Goal: Task Accomplishment & Management: Use online tool/utility

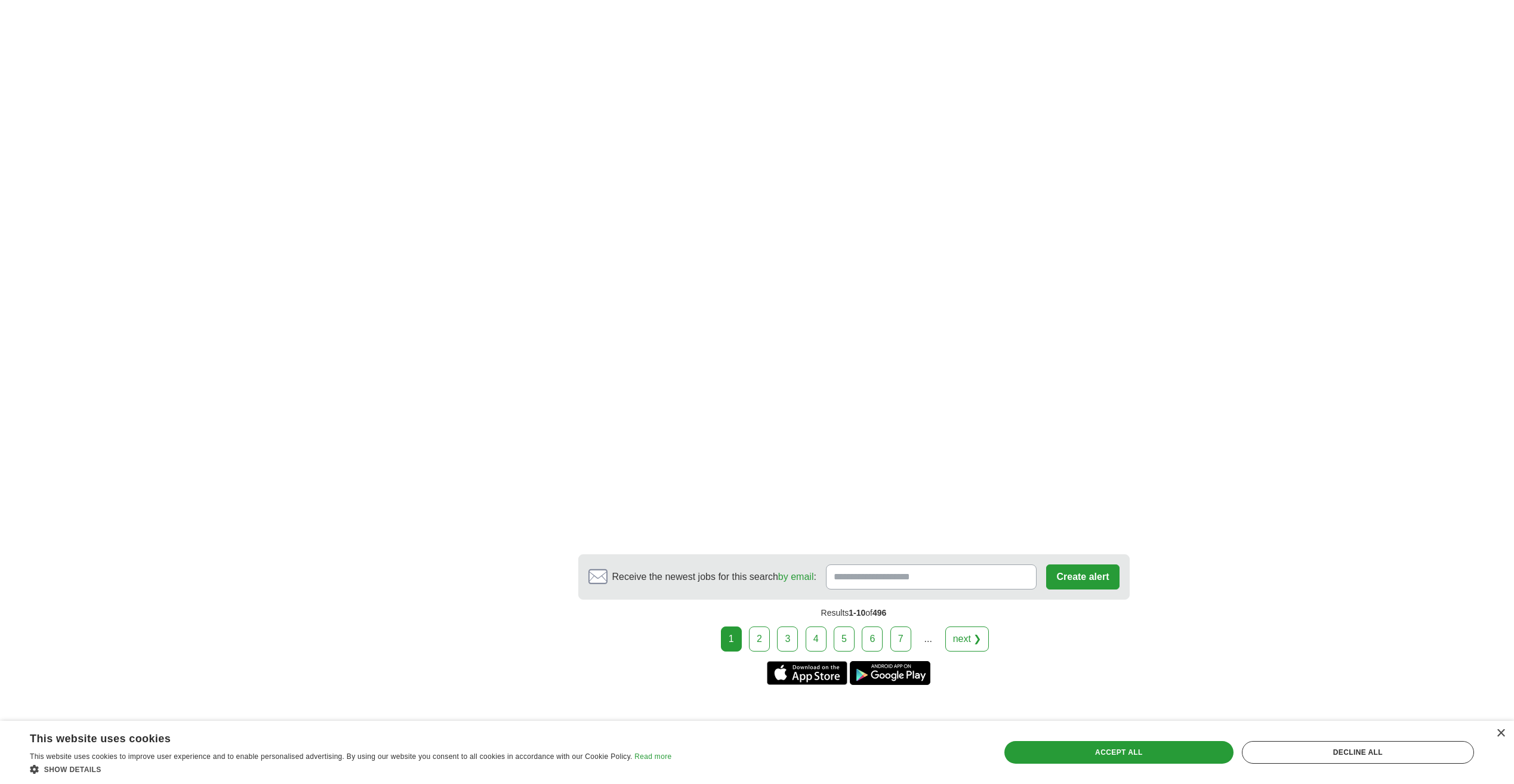
scroll to position [1730, 0]
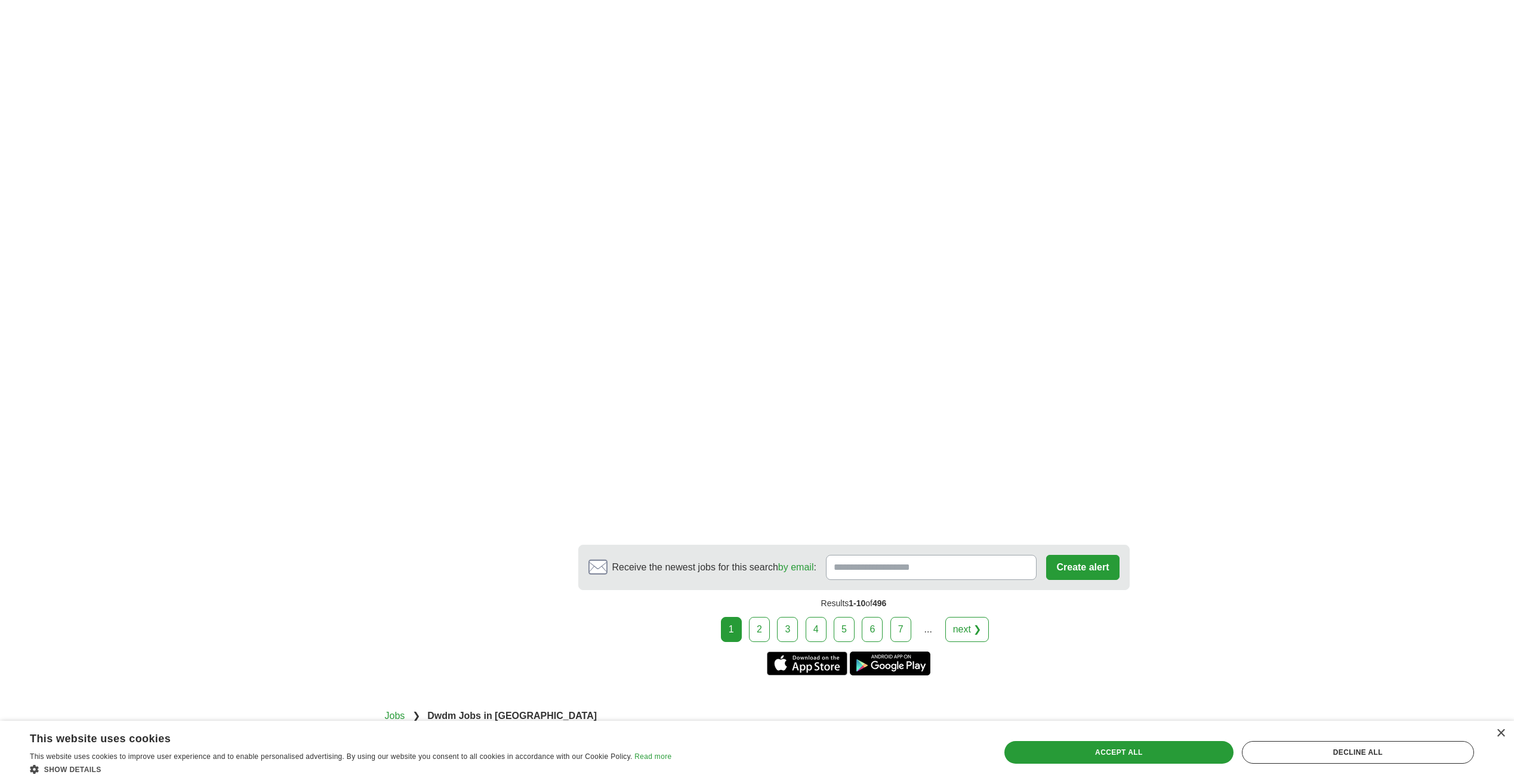
click at [756, 617] on link "2" at bounding box center [760, 629] width 20 height 25
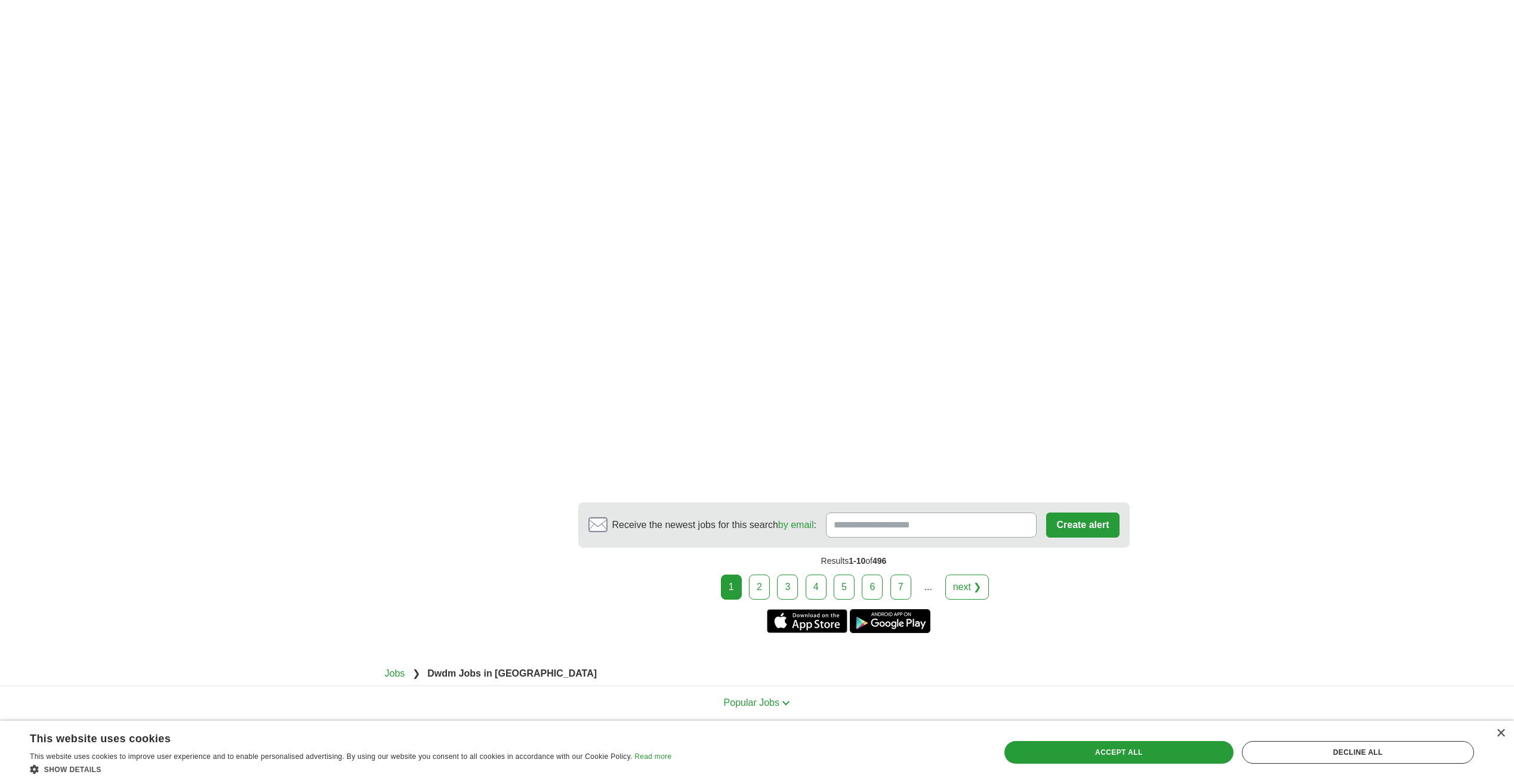
scroll to position [1790, 0]
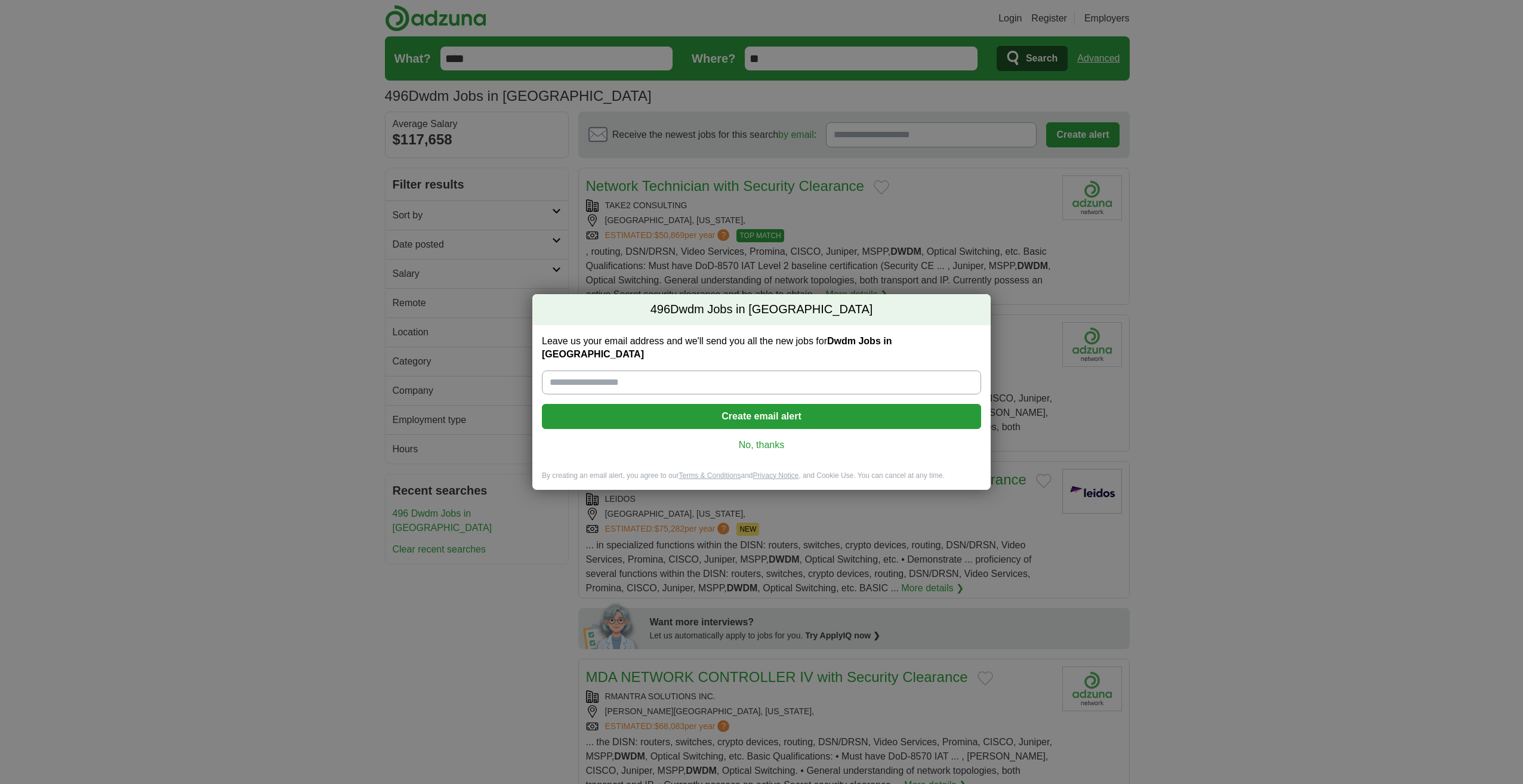
click at [755, 444] on link "No, thanks" at bounding box center [761, 444] width 420 height 13
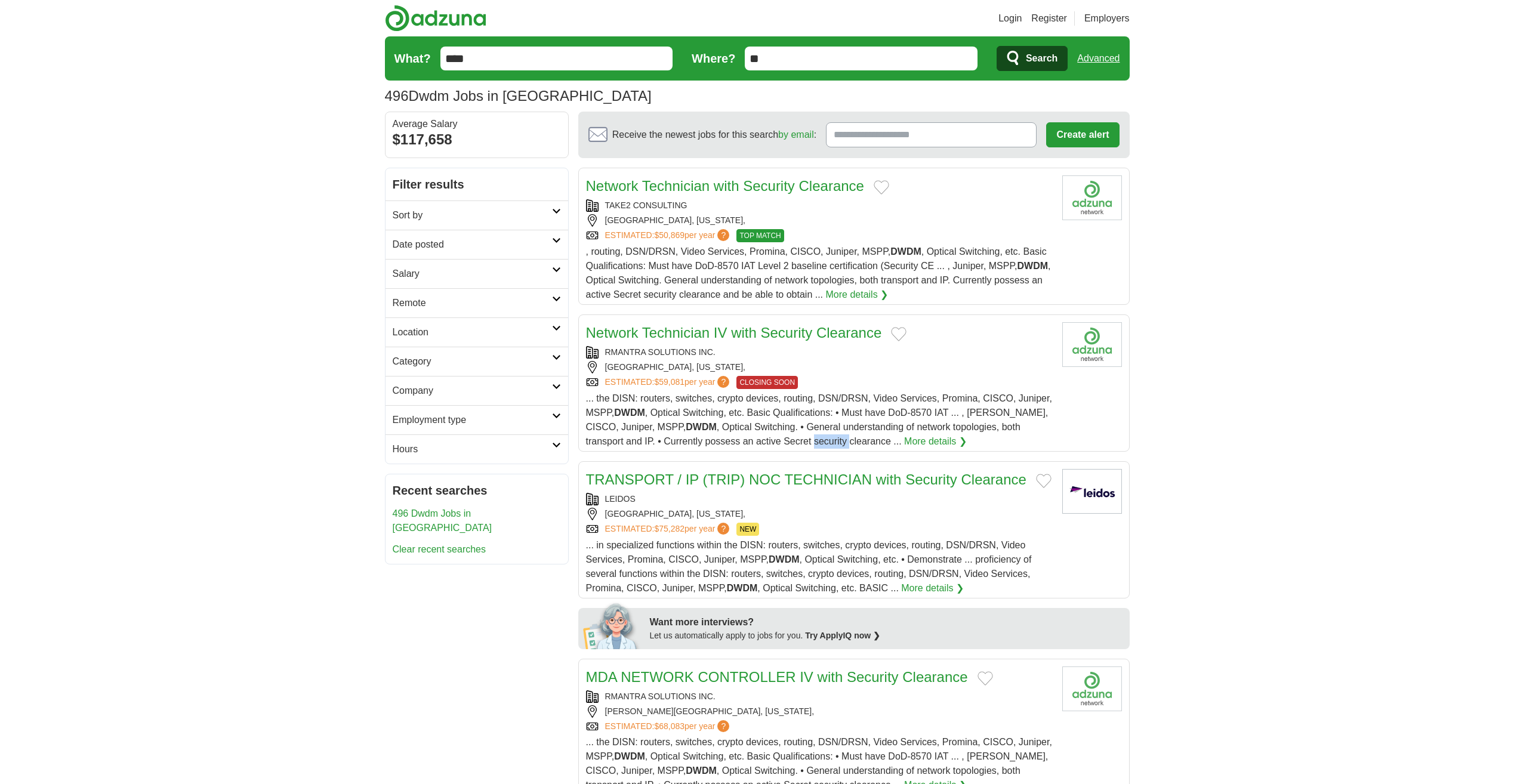
click at [755, 444] on span "... the DISN: routers, switches, crypto devices, routing, DSN/DRSN, Video Servi…" at bounding box center [819, 420] width 466 height 53
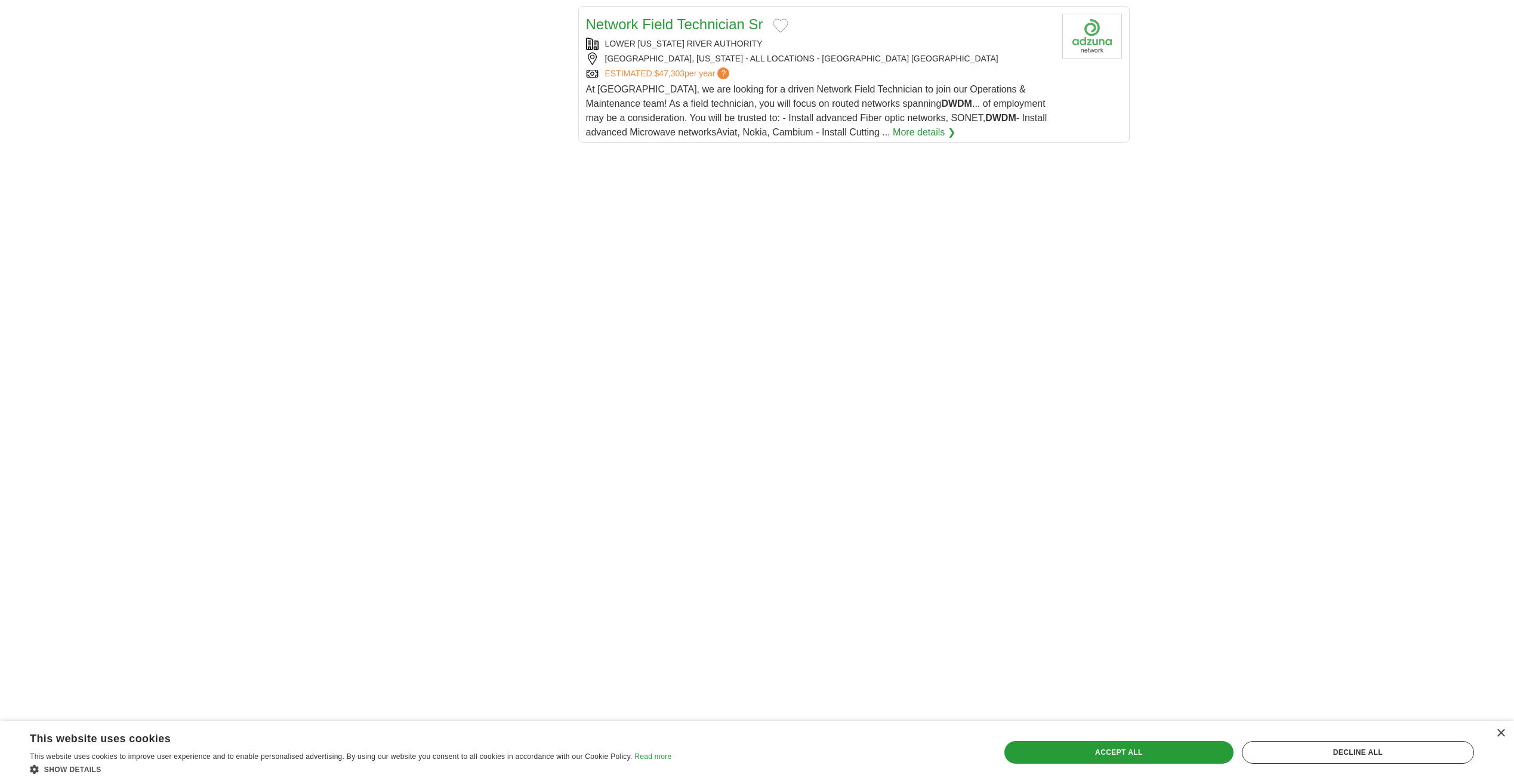
scroll to position [1790, 0]
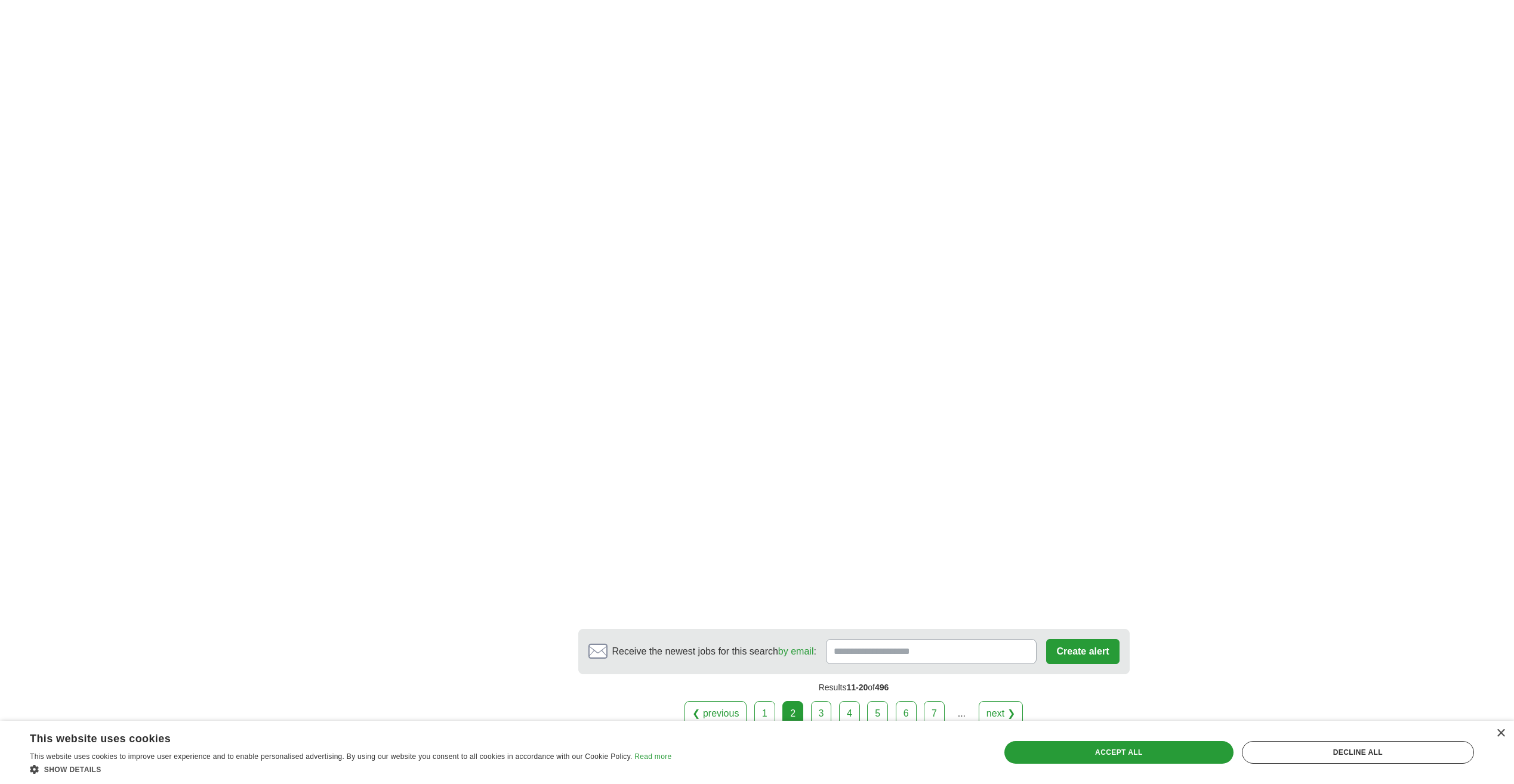
click at [825, 708] on link "3" at bounding box center [821, 713] width 20 height 25
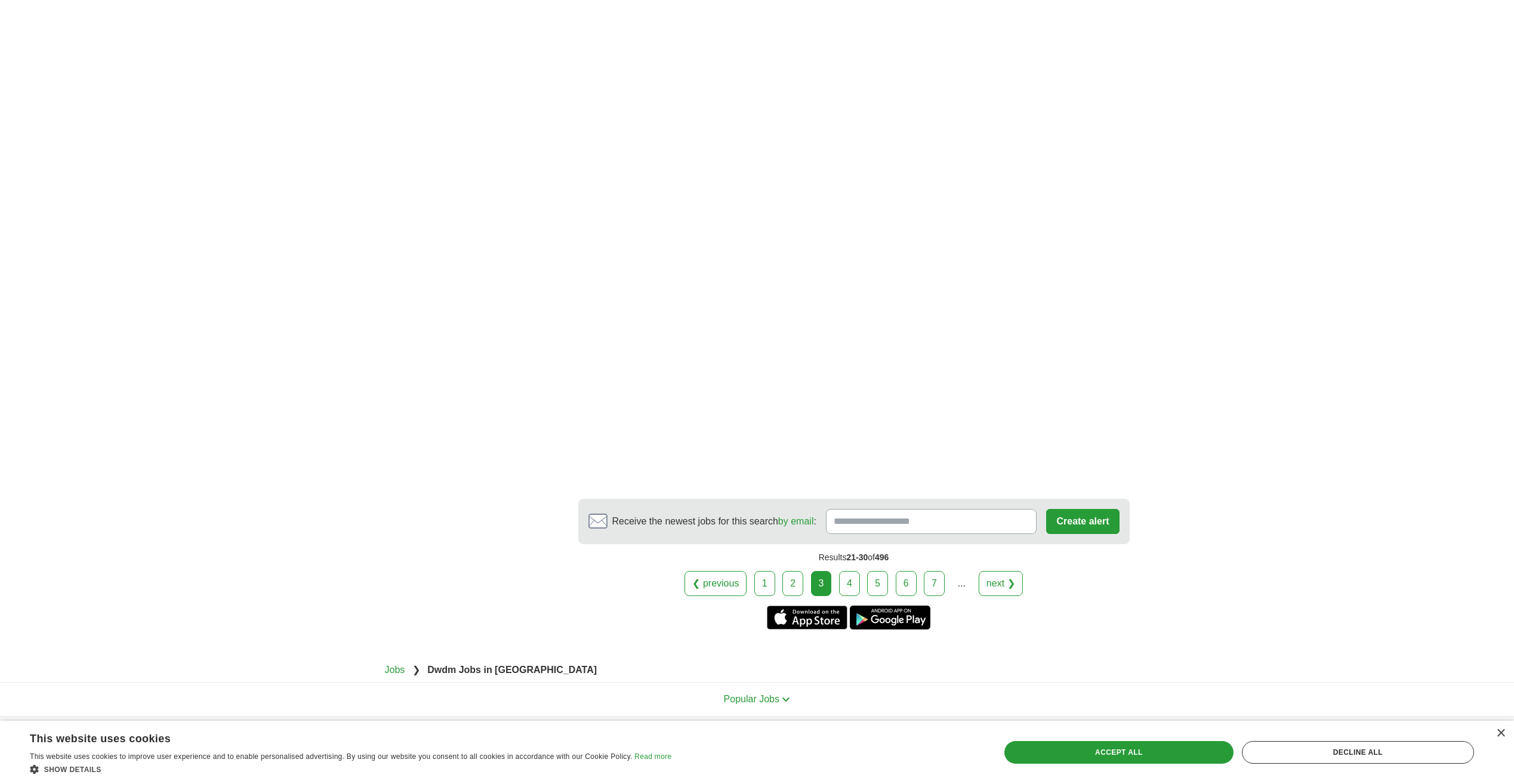
scroll to position [2022, 0]
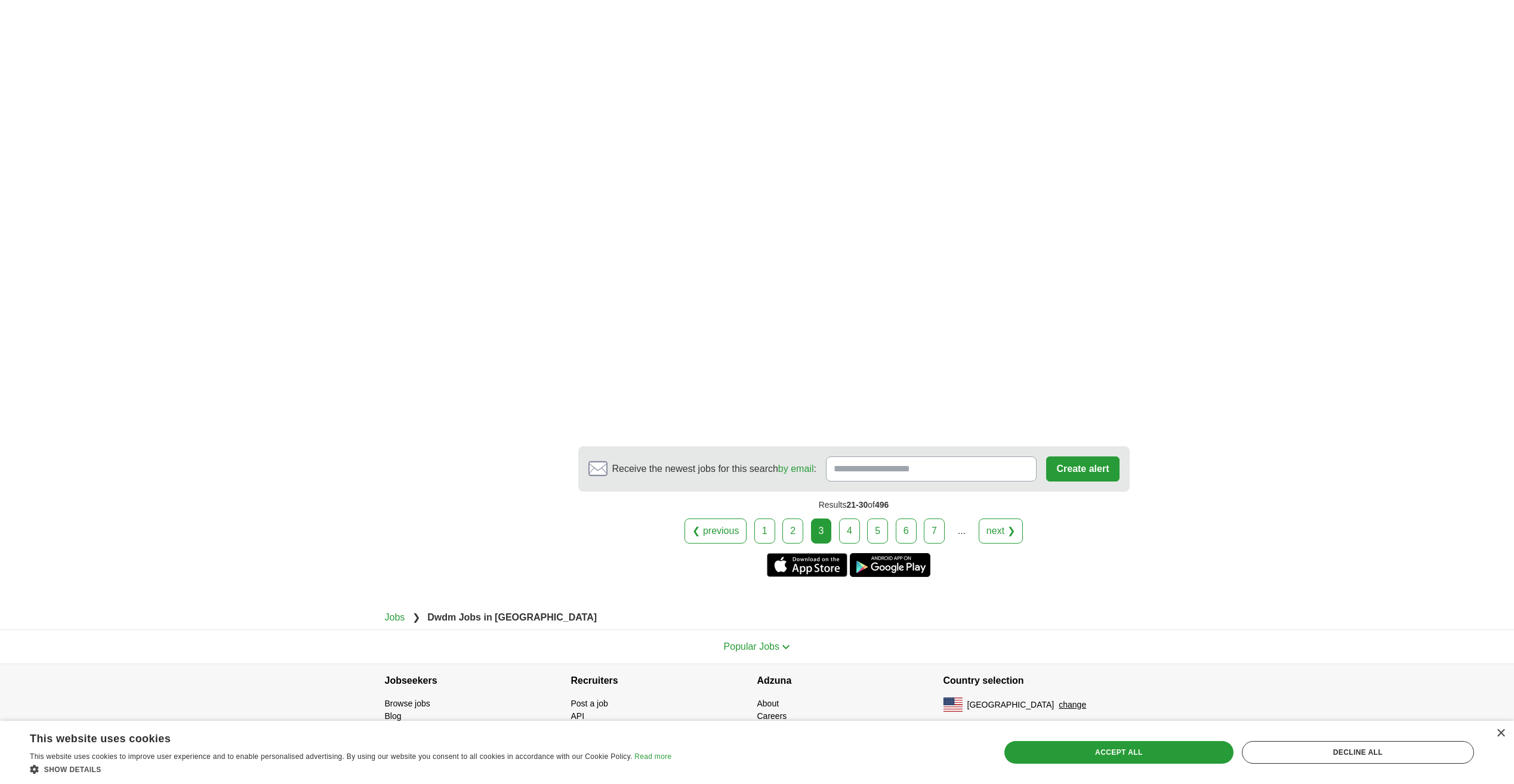
click at [847, 531] on link "4" at bounding box center [849, 531] width 20 height 25
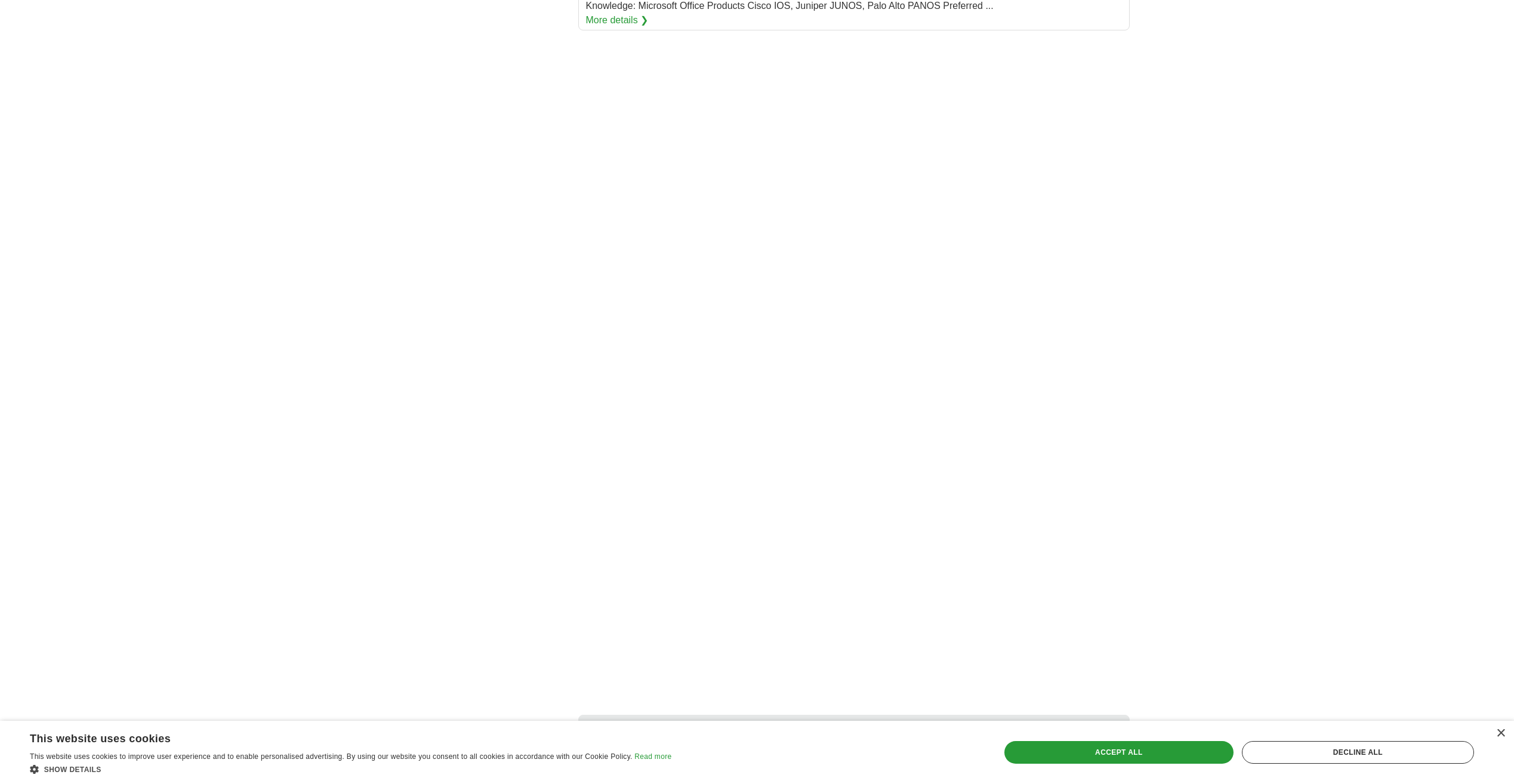
scroll to position [1790, 0]
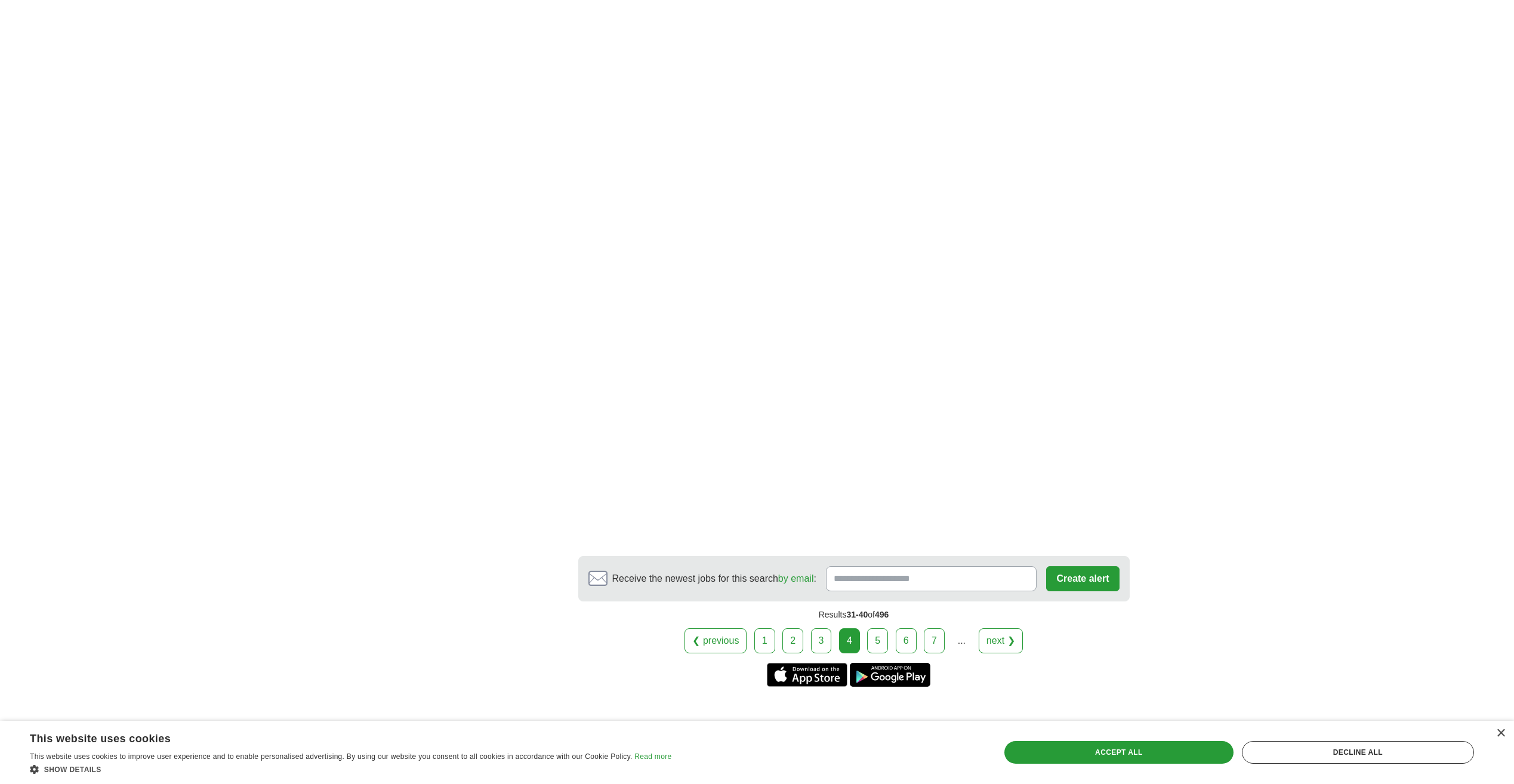
click at [882, 639] on link "5" at bounding box center [877, 640] width 20 height 25
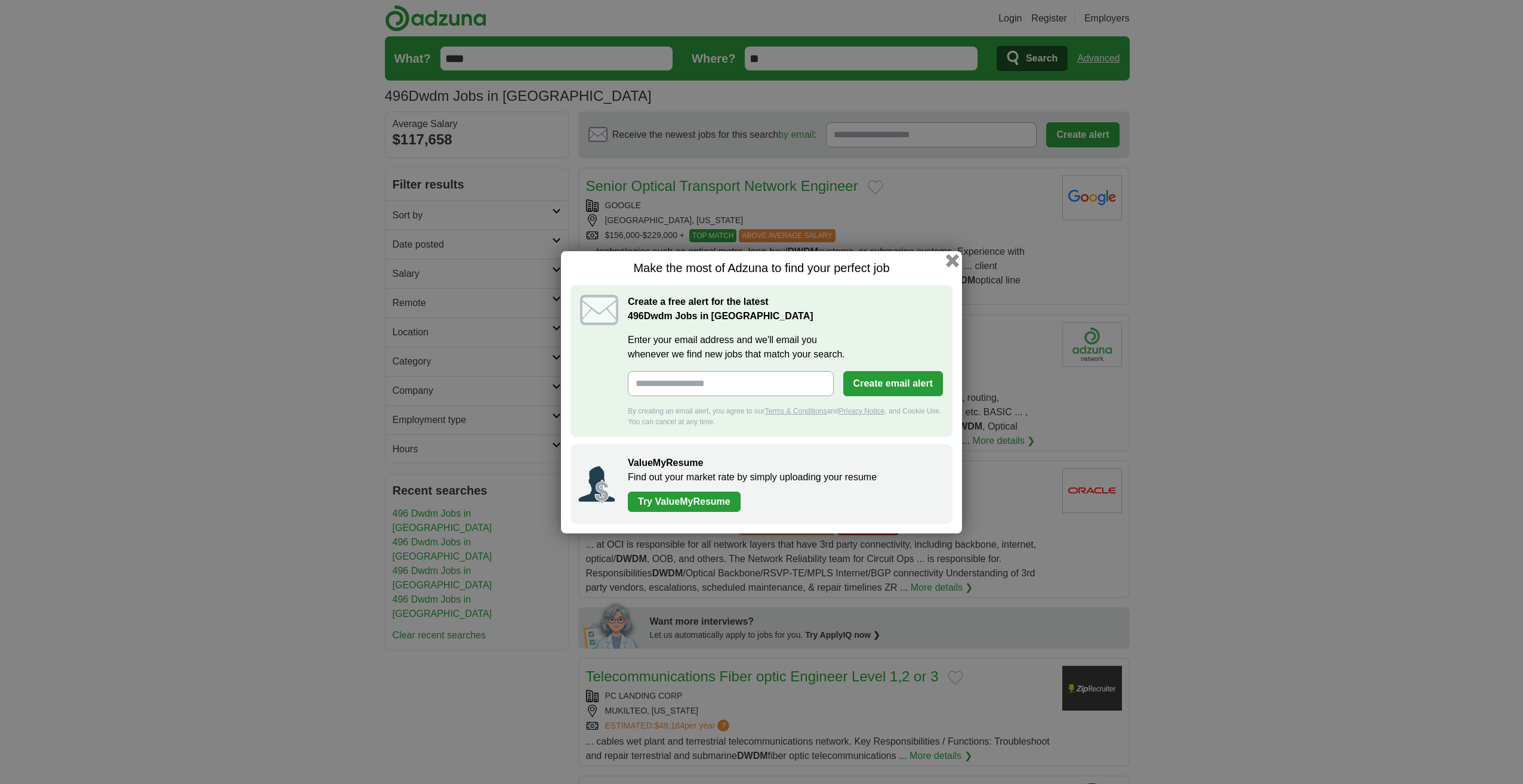
click at [953, 259] on button "button" at bounding box center [952, 259] width 13 height 13
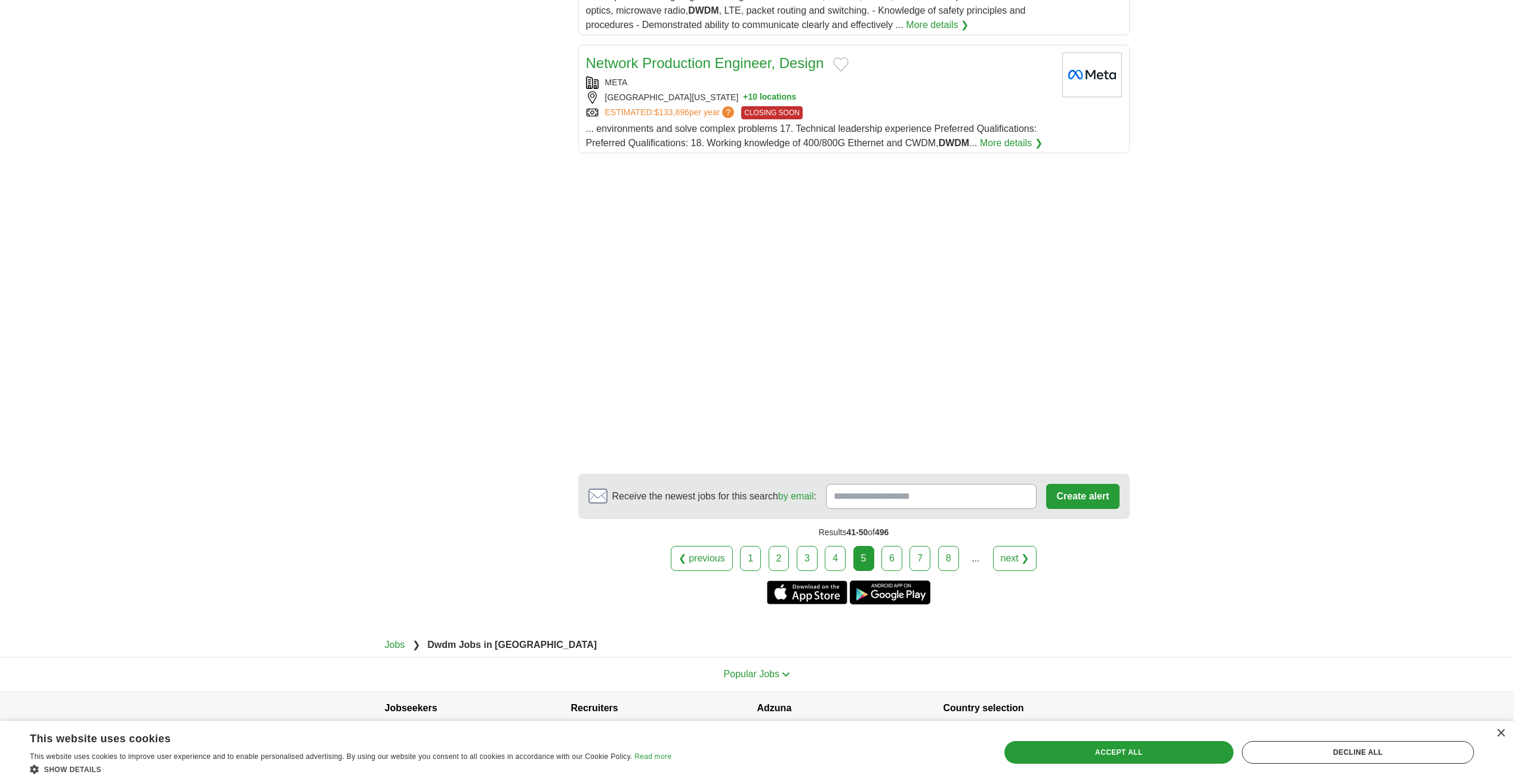
scroll to position [1492, 0]
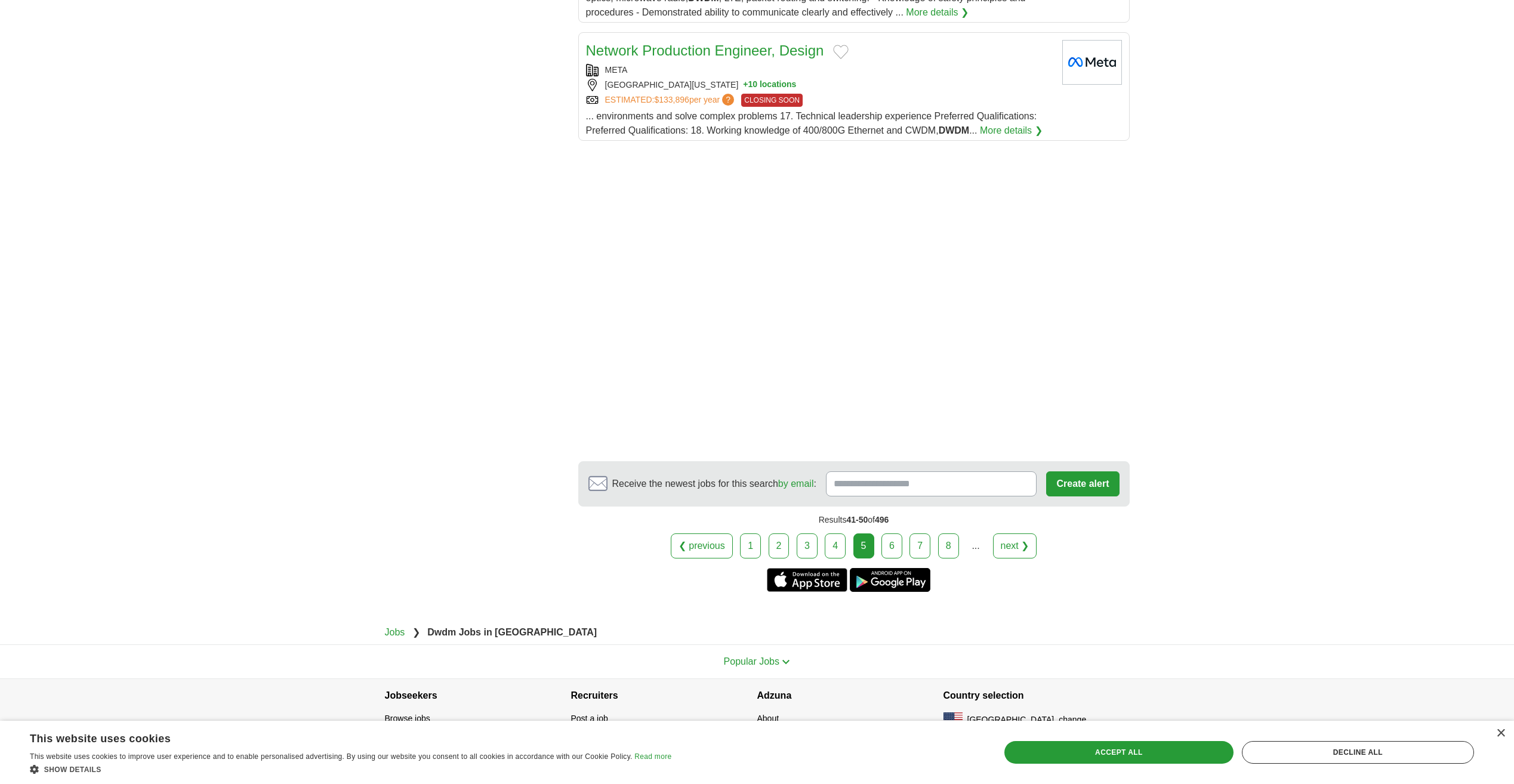
click at [892, 545] on link "6" at bounding box center [892, 545] width 20 height 25
